Goal: Browse casually

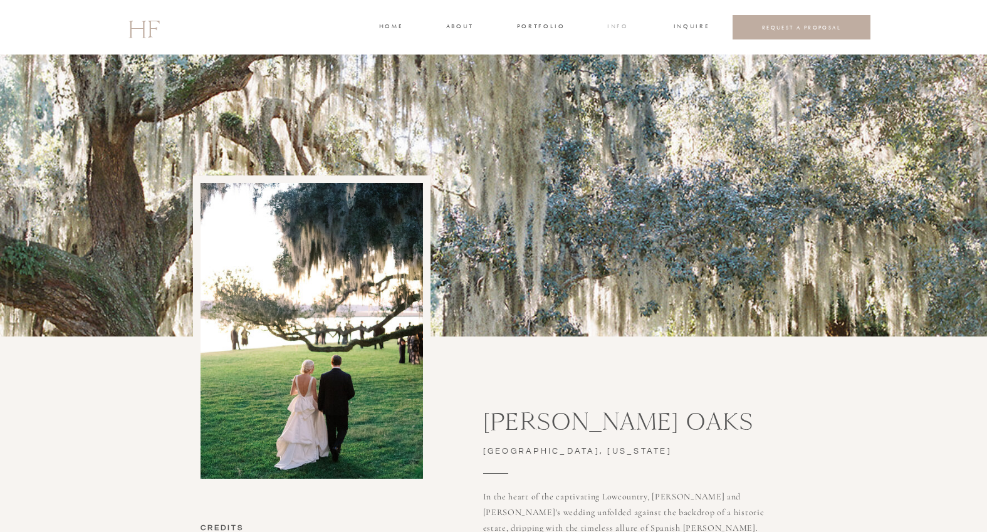
click at [616, 29] on h3 "INFO" at bounding box center [618, 27] width 23 height 11
